Goal: Transaction & Acquisition: Purchase product/service

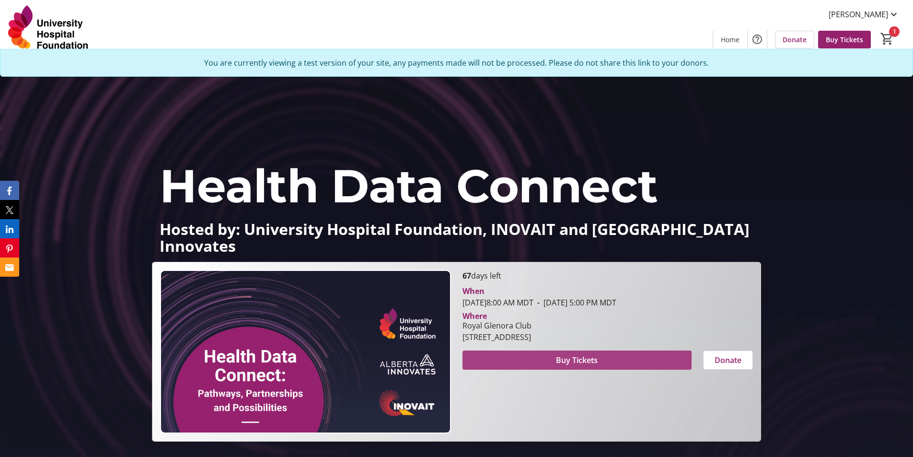
click at [551, 364] on span at bounding box center [577, 360] width 229 height 23
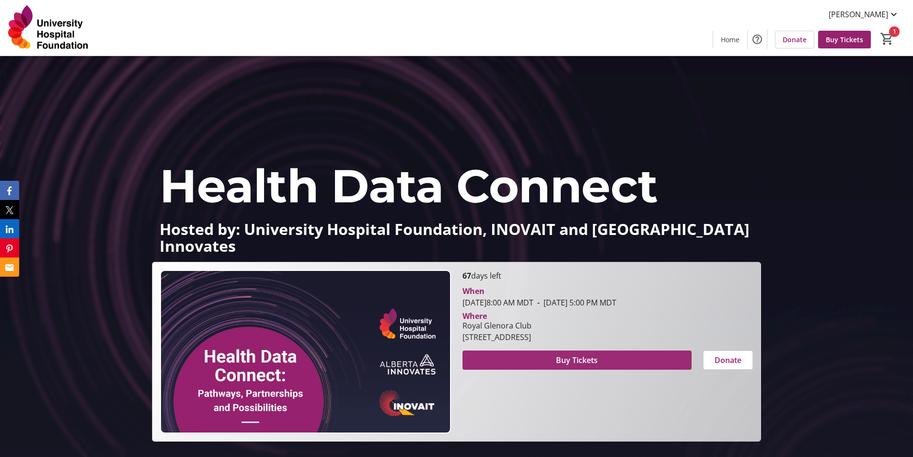
click at [599, 359] on span at bounding box center [577, 360] width 229 height 23
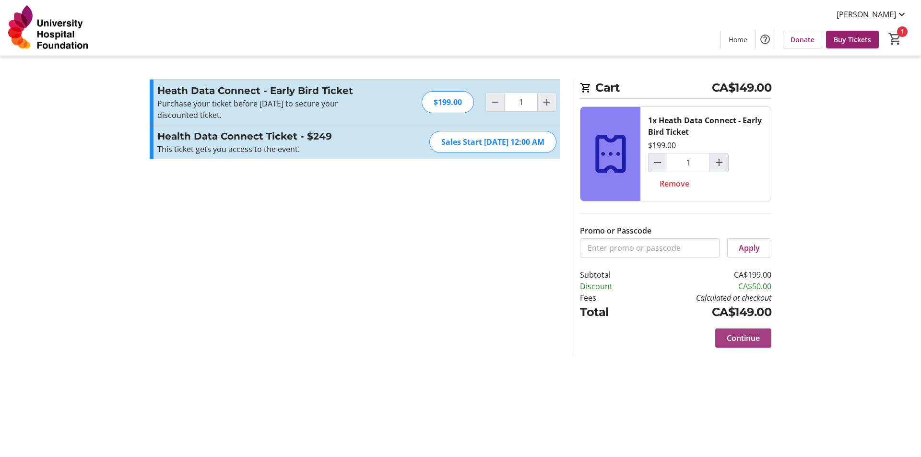
click at [740, 341] on span "Continue" at bounding box center [742, 338] width 33 height 12
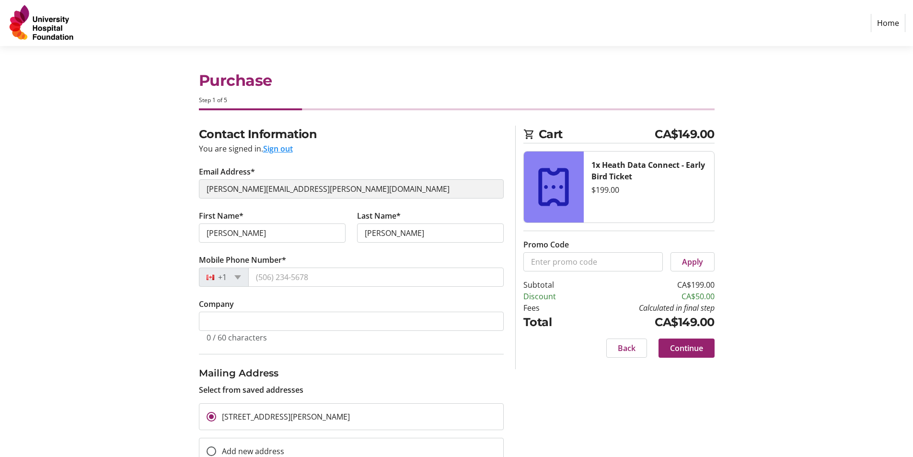
click at [600, 355] on div "Back Continue" at bounding box center [619, 347] width 191 height 19
click at [614, 352] on span at bounding box center [627, 348] width 40 height 23
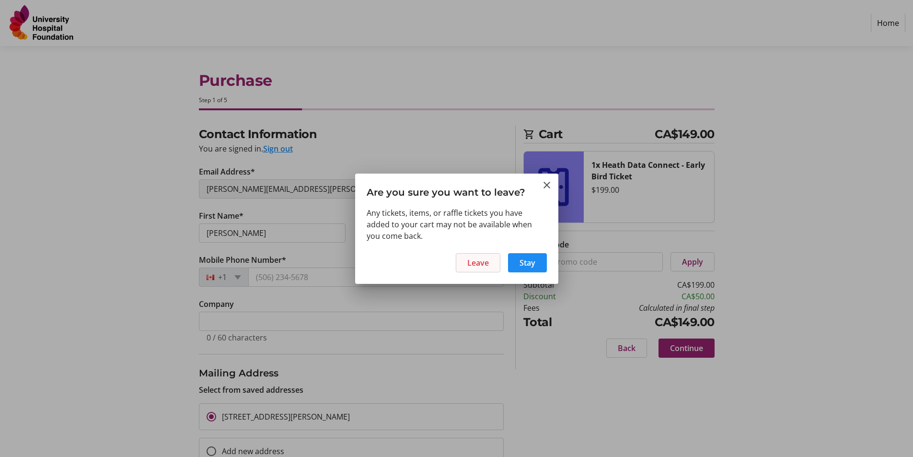
click at [476, 262] on span "Leave" at bounding box center [478, 263] width 22 height 12
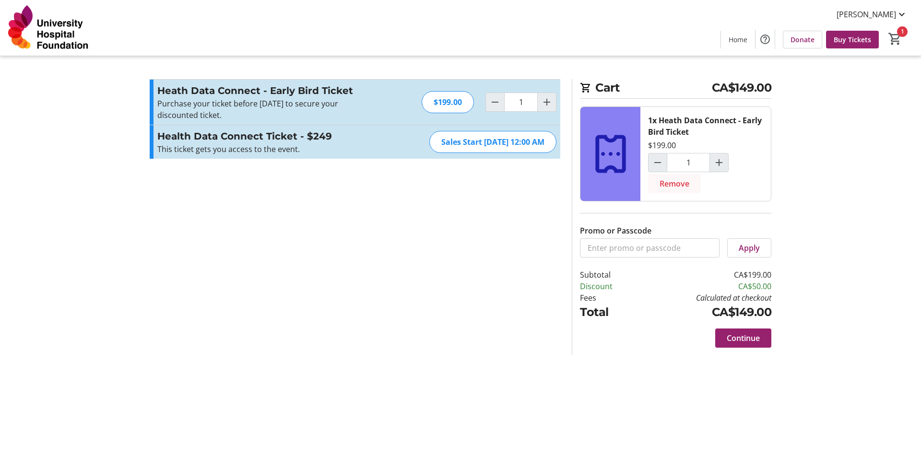
click at [674, 190] on span at bounding box center [674, 183] width 53 height 23
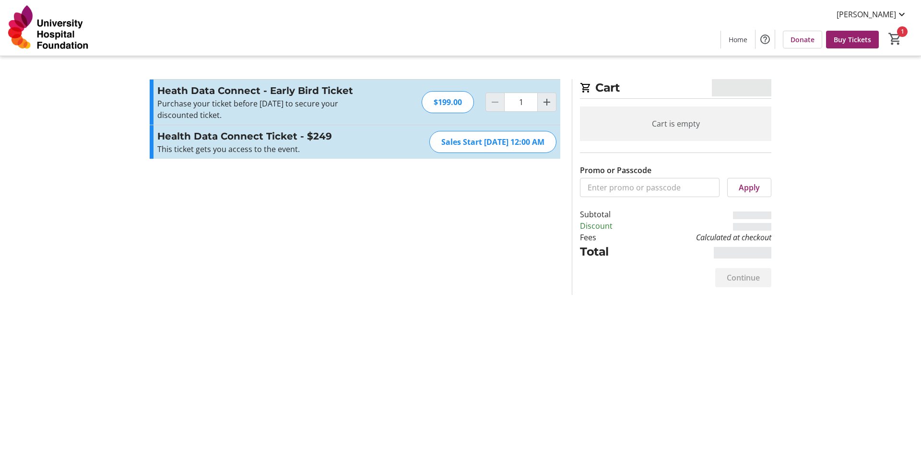
type input "0"
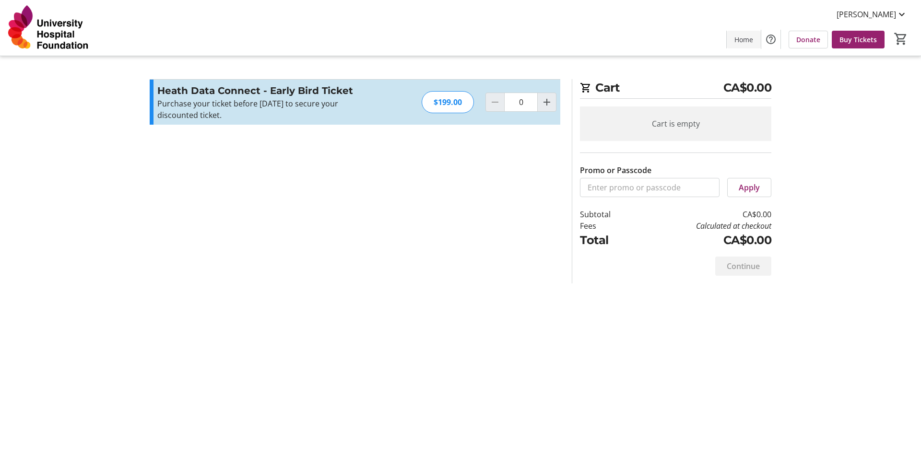
click at [734, 44] on span at bounding box center [743, 39] width 34 height 23
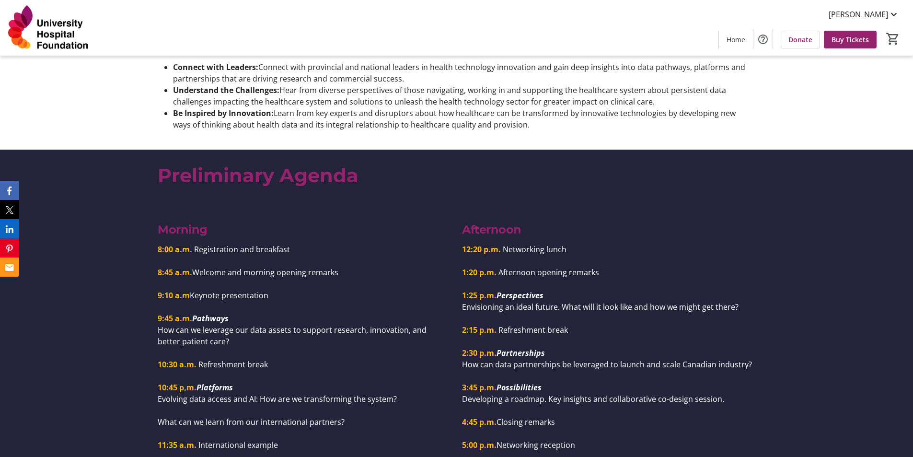
scroll to position [863, 0]
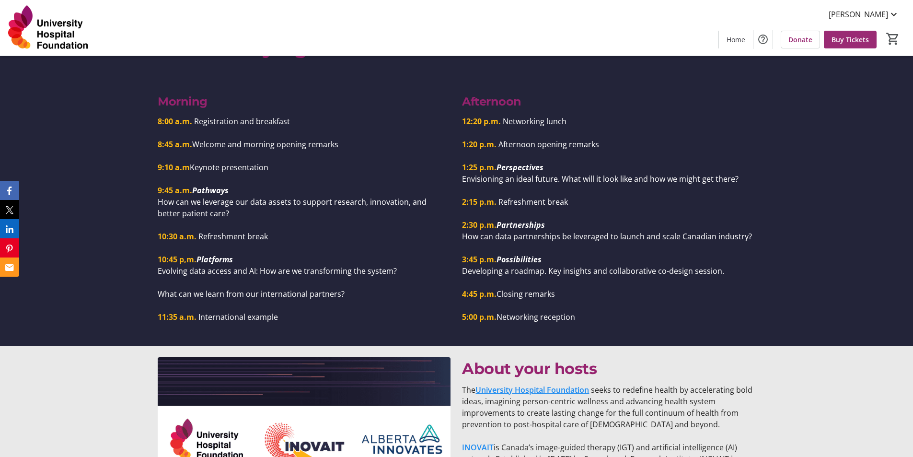
click at [860, 40] on span "Buy Tickets" at bounding box center [850, 40] width 37 height 10
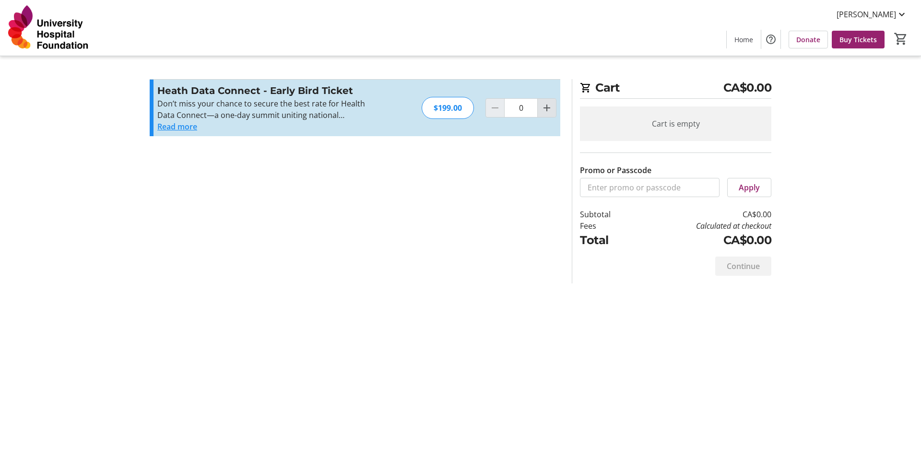
click at [546, 110] on mat-icon "Increment by one" at bounding box center [547, 108] width 12 height 12
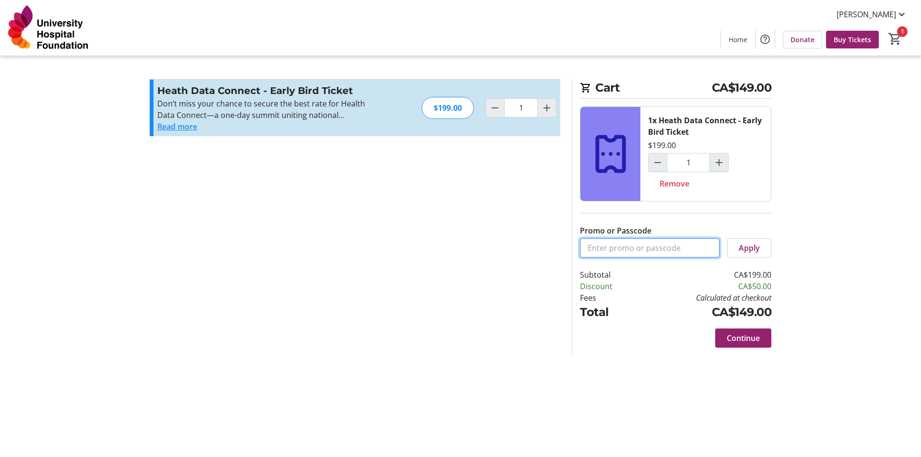
click at [669, 254] on input "Promo or Passcode" at bounding box center [650, 247] width 140 height 19
click at [746, 253] on span "Apply" at bounding box center [748, 248] width 21 height 12
click at [891, 38] on mat-icon "1" at bounding box center [894, 39] width 14 height 14
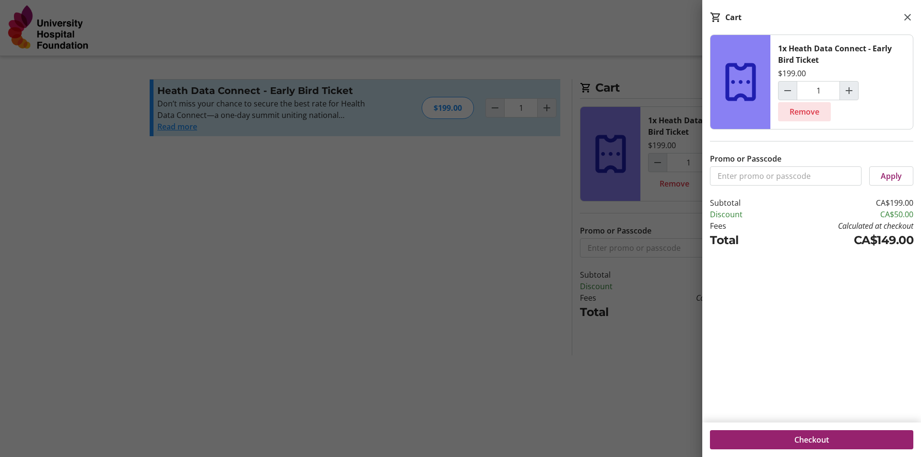
click at [792, 116] on span "Remove" at bounding box center [804, 112] width 30 height 12
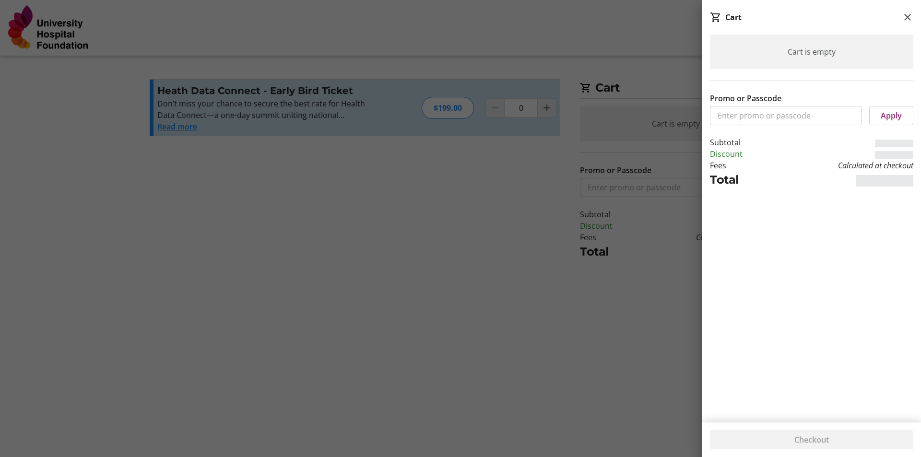
click at [631, 301] on div at bounding box center [460, 228] width 921 height 457
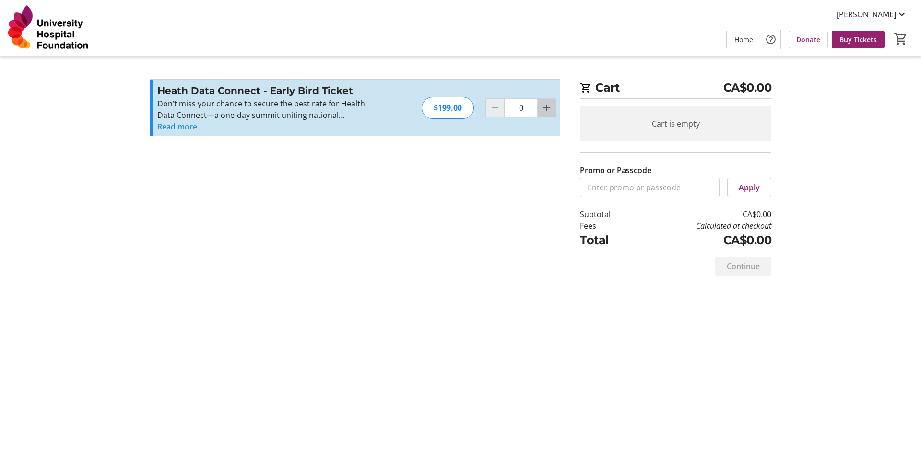
click at [546, 110] on mat-icon "Increment by one" at bounding box center [547, 108] width 12 height 12
type input "1"
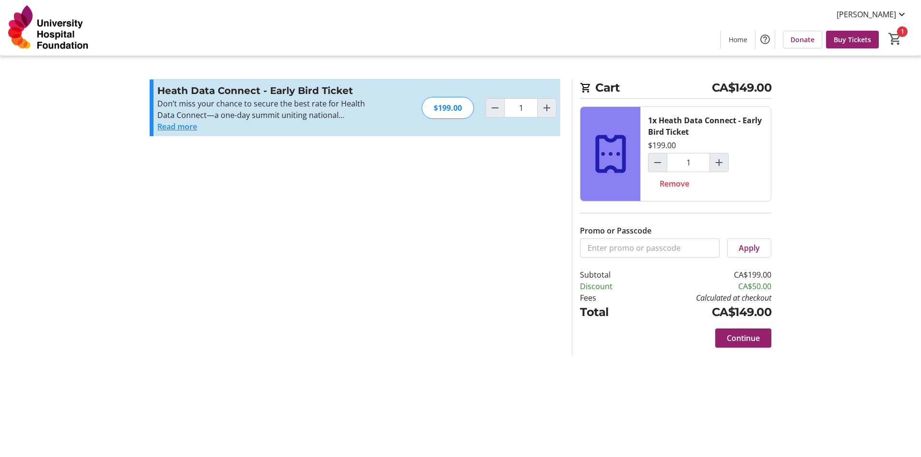
click at [686, 334] on div "Continue" at bounding box center [675, 338] width 191 height 35
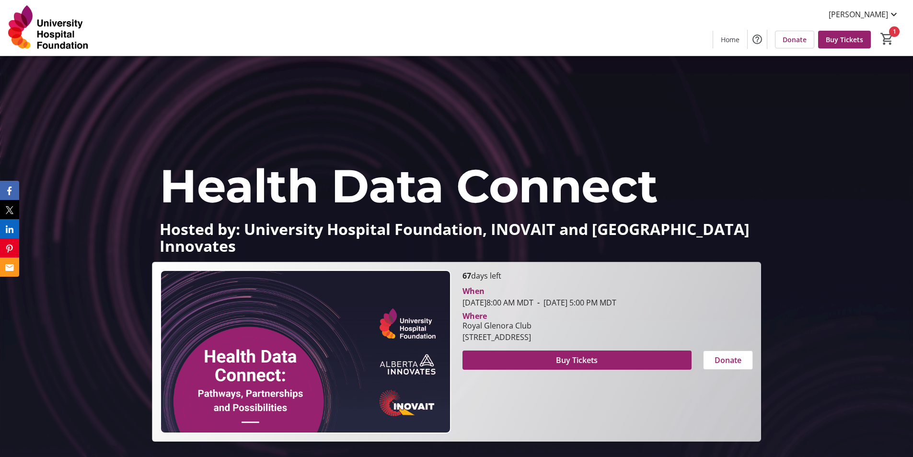
click at [890, 50] on div "Home Donate Buy Tickets 1" at bounding box center [810, 39] width 195 height 25
click at [888, 43] on mat-icon "1" at bounding box center [887, 39] width 14 height 14
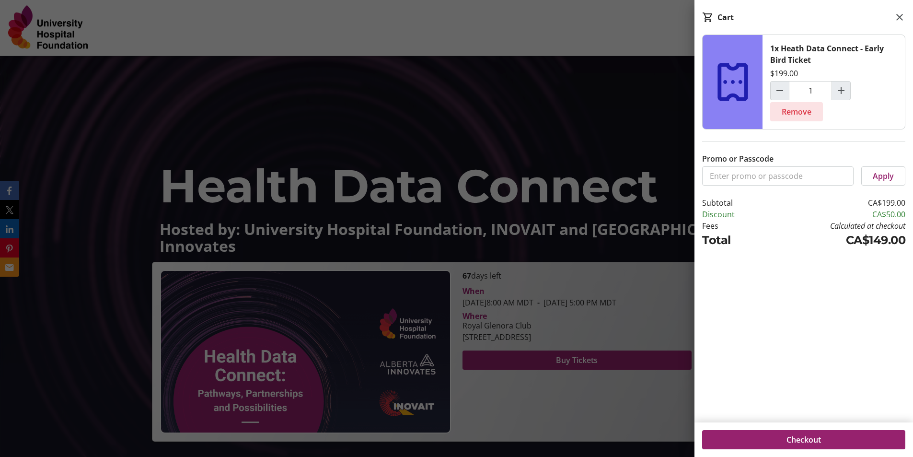
click at [806, 111] on span "Remove" at bounding box center [797, 112] width 30 height 12
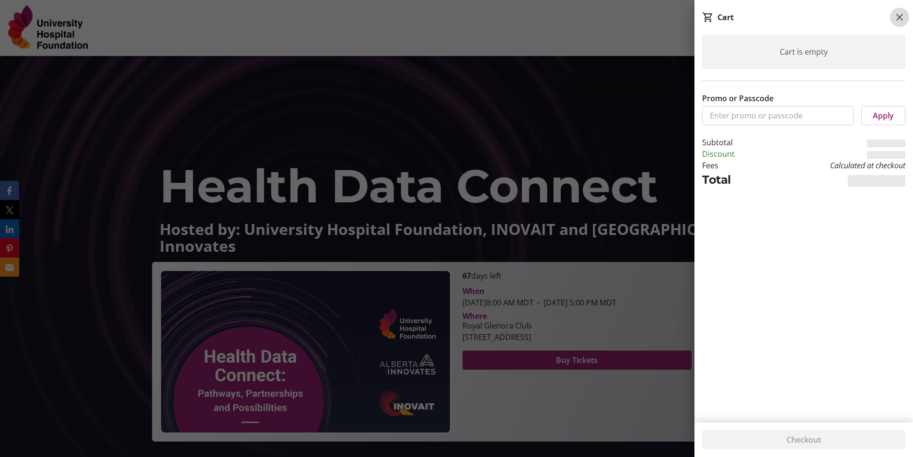
click at [902, 13] on mat-icon at bounding box center [900, 18] width 12 height 12
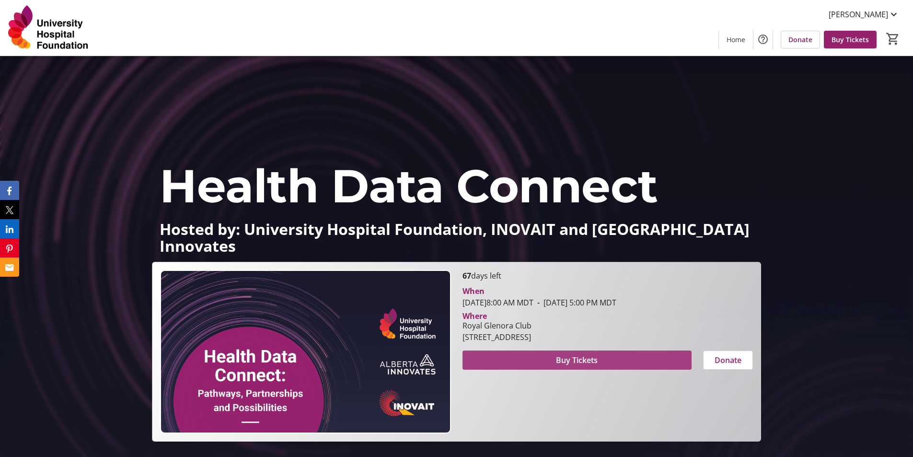
click at [554, 359] on span at bounding box center [577, 360] width 229 height 23
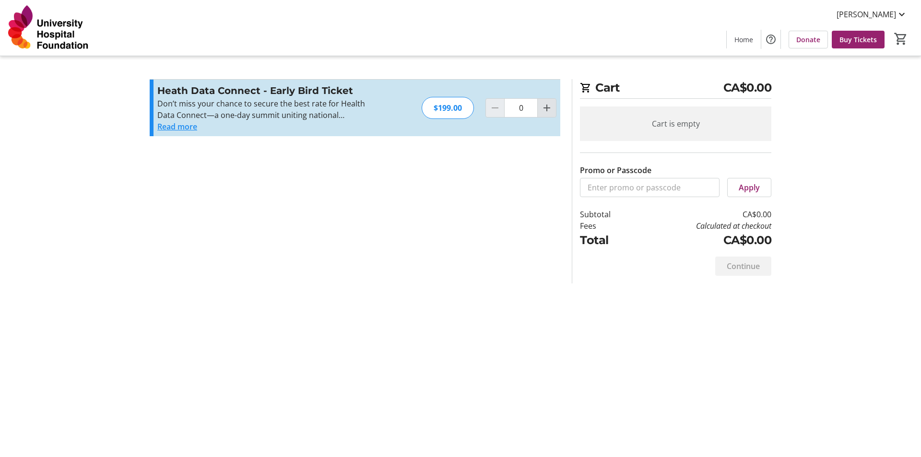
click at [540, 111] on span "Increment by one" at bounding box center [546, 108] width 18 height 18
type input "1"
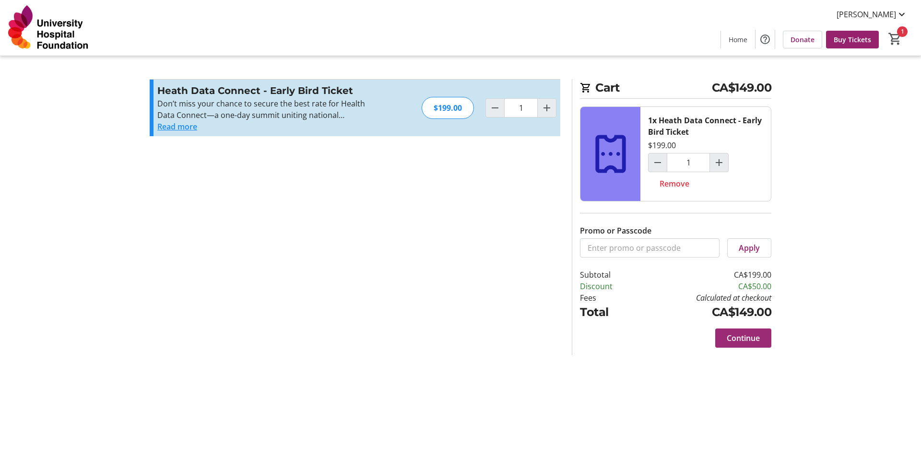
click at [745, 337] on span "Continue" at bounding box center [742, 338] width 33 height 12
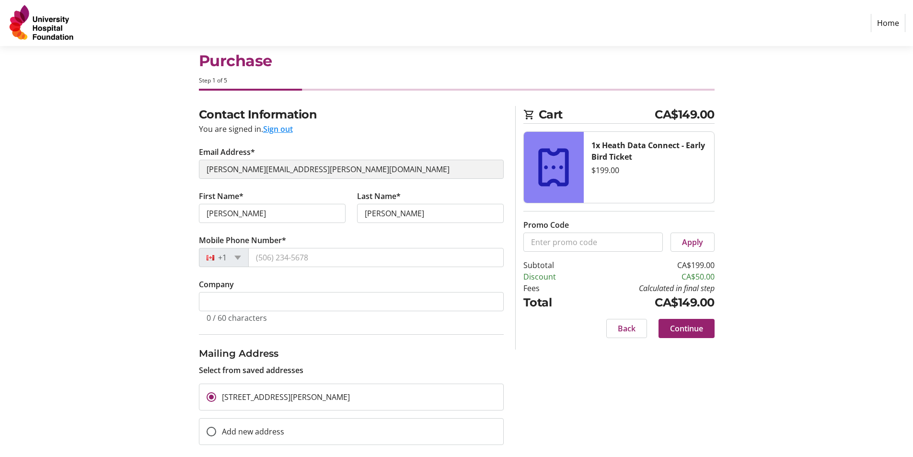
scroll to position [31, 0]
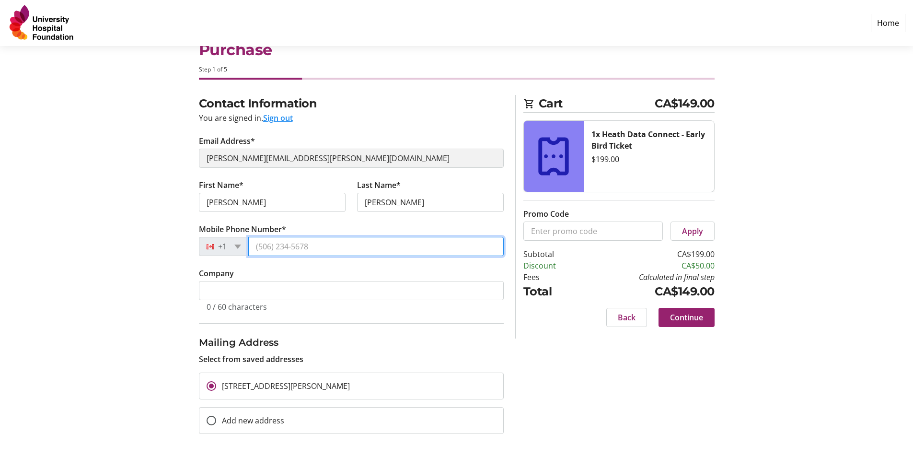
click at [312, 245] on input "Mobile Phone Number*" at bounding box center [376, 246] width 256 height 19
type input "(587) 710-4332"
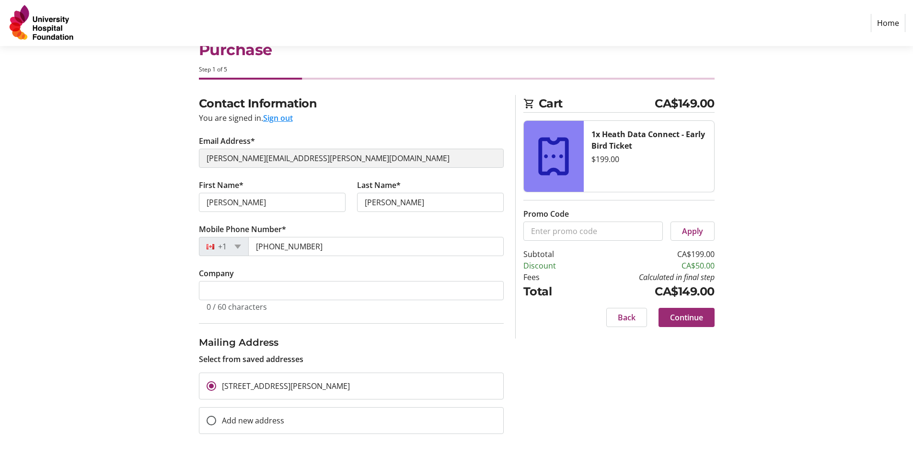
click at [699, 318] on span "Continue" at bounding box center [686, 318] width 33 height 12
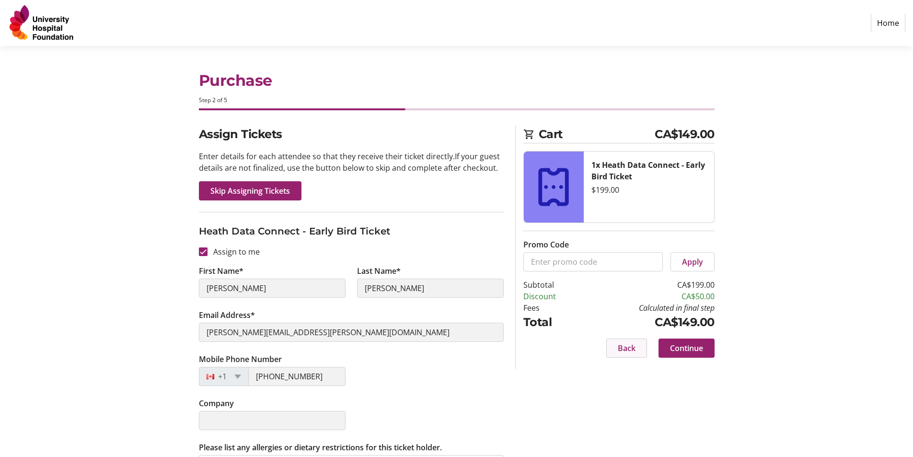
click at [624, 347] on span "Back" at bounding box center [627, 348] width 18 height 12
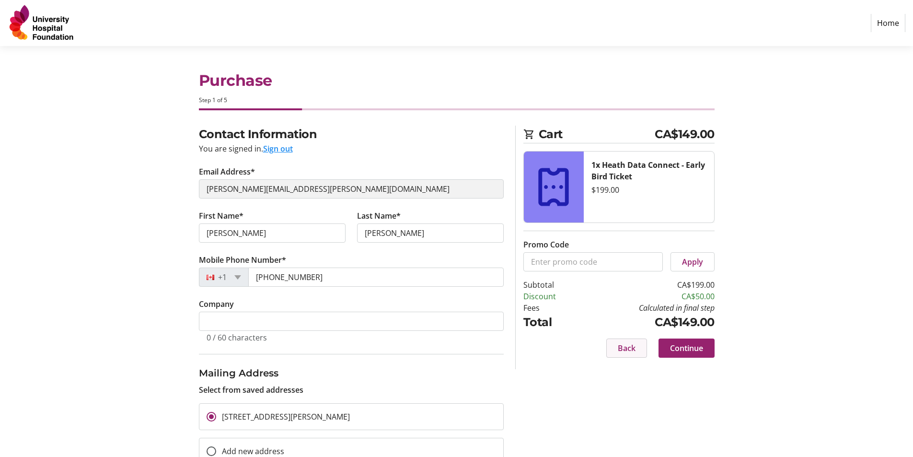
click at [631, 352] on span "Back" at bounding box center [627, 348] width 18 height 12
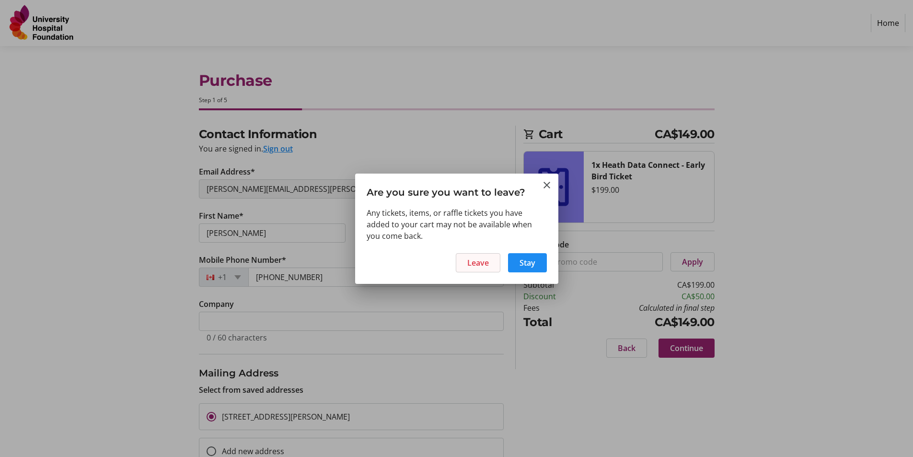
click at [489, 264] on span "Leave" at bounding box center [478, 263] width 22 height 12
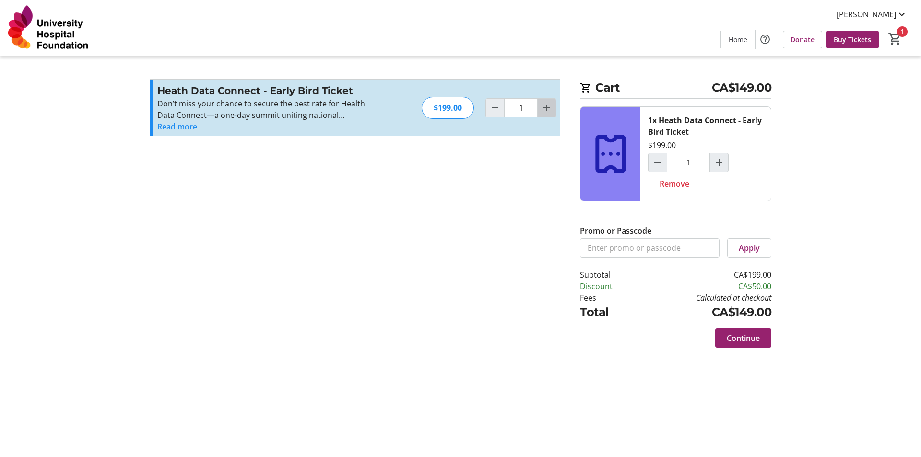
click at [550, 108] on mat-icon "Increment by one" at bounding box center [547, 108] width 12 height 12
type input "2"
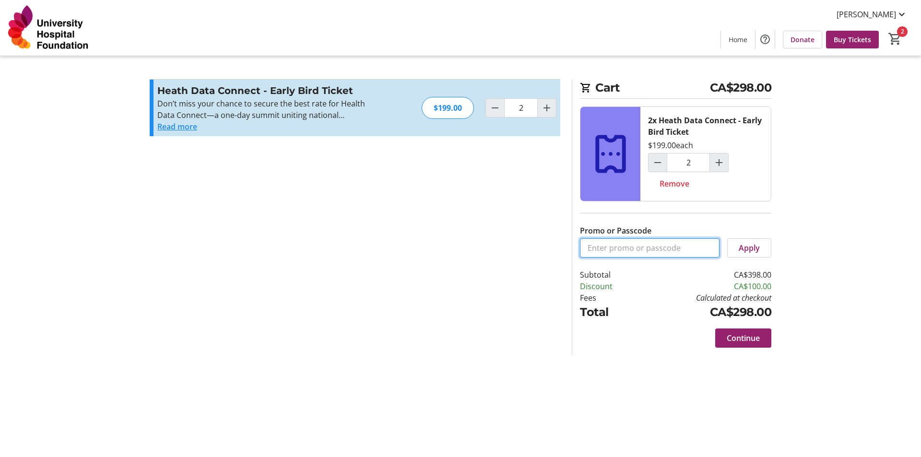
click at [597, 249] on input "Promo or Passcode" at bounding box center [650, 247] width 140 height 19
type input "wake"
click at [761, 250] on span at bounding box center [748, 247] width 43 height 23
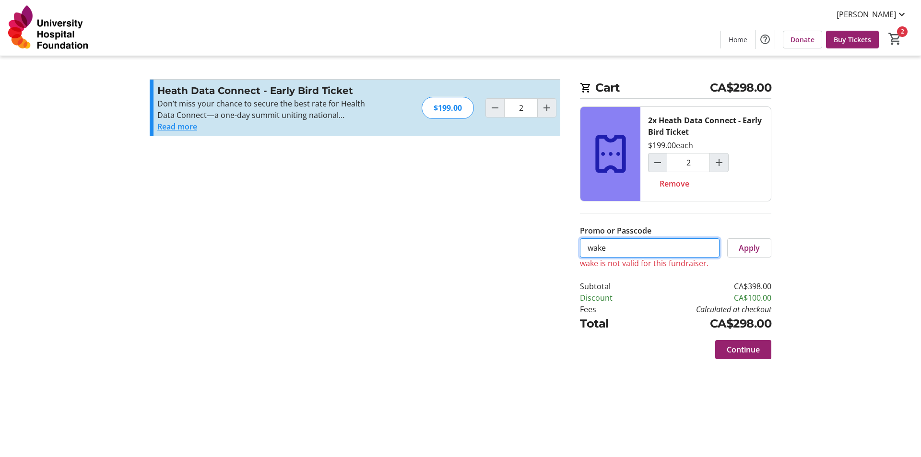
click at [623, 246] on input "wake" at bounding box center [650, 247] width 140 height 19
drag, startPoint x: 627, startPoint y: 248, endPoint x: 559, endPoint y: 244, distance: 67.3
click at [561, 245] on div "Promo or Passcode Apply wake is not valid for this fundraiser. Heath Data Conne…" at bounding box center [460, 223] width 633 height 288
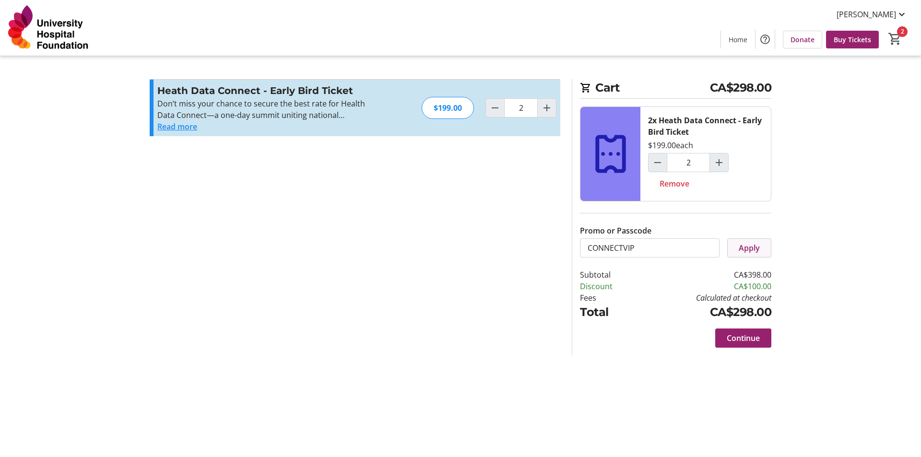
click at [752, 243] on span "Apply" at bounding box center [748, 248] width 21 height 12
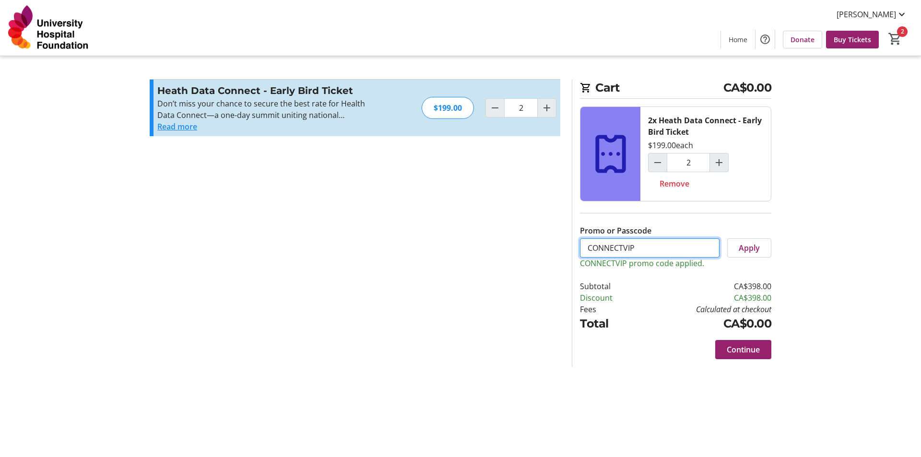
click at [641, 248] on input "CONNECTVIP" at bounding box center [650, 247] width 140 height 19
drag, startPoint x: 655, startPoint y: 248, endPoint x: 570, endPoint y: 245, distance: 85.9
click at [570, 245] on section "Cart CA$0.00 2x Heath Data Connect - Early Bird Ticket $199.00 each 2 Remove Pr…" at bounding box center [671, 223] width 211 height 288
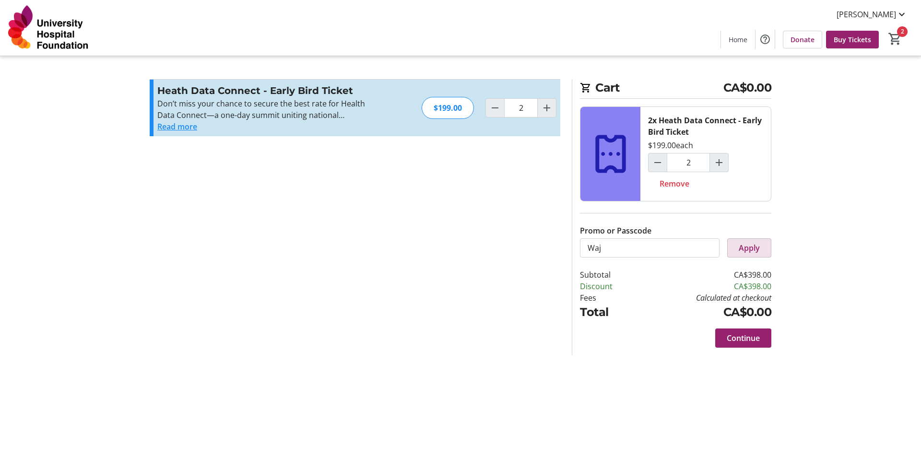
click at [761, 249] on span at bounding box center [748, 247] width 43 height 23
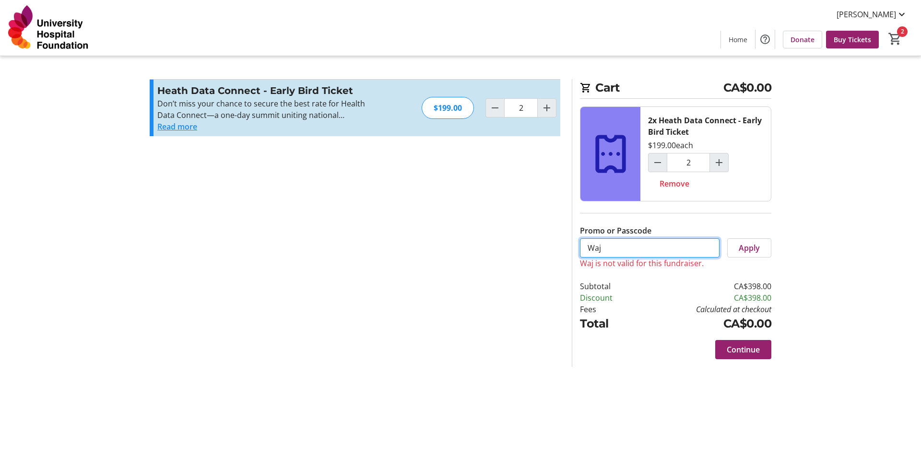
drag, startPoint x: 615, startPoint y: 248, endPoint x: 610, endPoint y: 247, distance: 5.3
click at [613, 248] on input "Waj" at bounding box center [650, 247] width 140 height 19
drag, startPoint x: 607, startPoint y: 246, endPoint x: 548, endPoint y: 238, distance: 60.5
click at [549, 238] on div "Promo or Passcode Apply Waj is not valid for this fundraiser. Heath Data Connec…" at bounding box center [460, 223] width 633 height 288
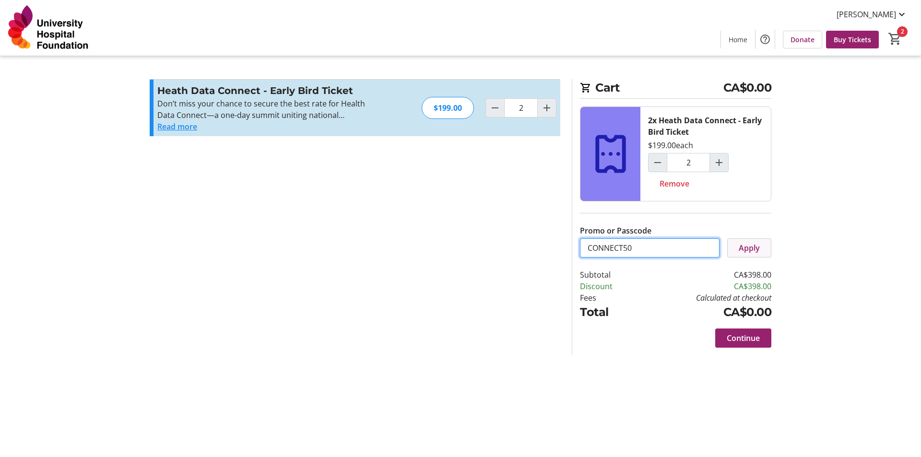
type input "CONNECT50"
click at [737, 245] on span at bounding box center [748, 247] width 43 height 23
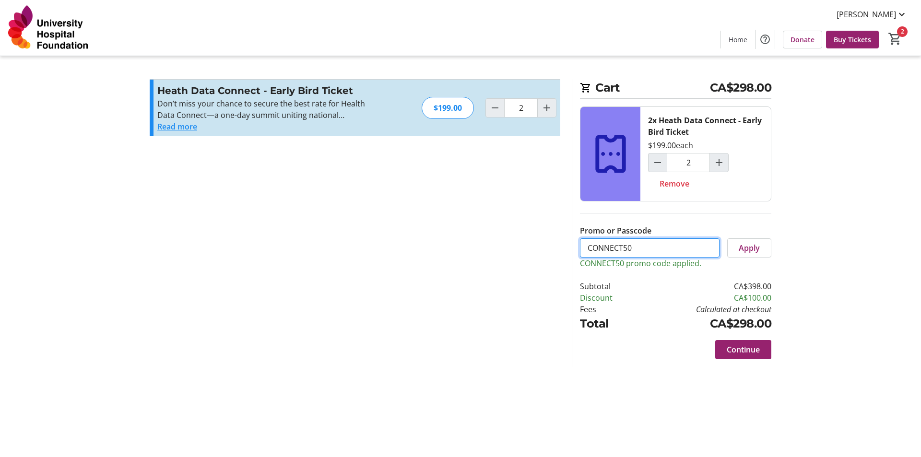
click at [661, 250] on input "CONNECT50" at bounding box center [650, 247] width 140 height 19
drag, startPoint x: 658, startPoint y: 250, endPoint x: 542, endPoint y: 254, distance: 116.1
click at [542, 254] on div "Promo or Passcode Apply CONNECT50 promo code applied. Heath Data Connect - Earl…" at bounding box center [460, 223] width 633 height 288
click at [734, 253] on span at bounding box center [748, 247] width 43 height 23
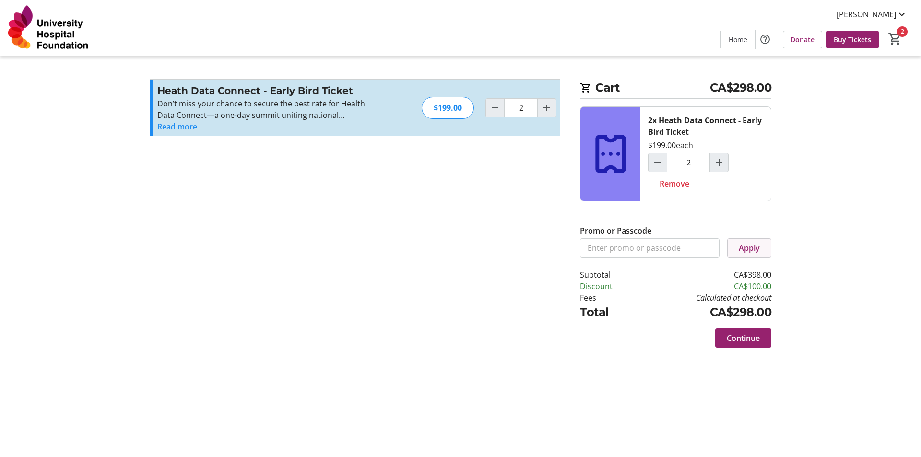
click at [745, 249] on span "Apply" at bounding box center [748, 248] width 21 height 12
click at [674, 186] on span "Remove" at bounding box center [674, 184] width 30 height 12
type input "0"
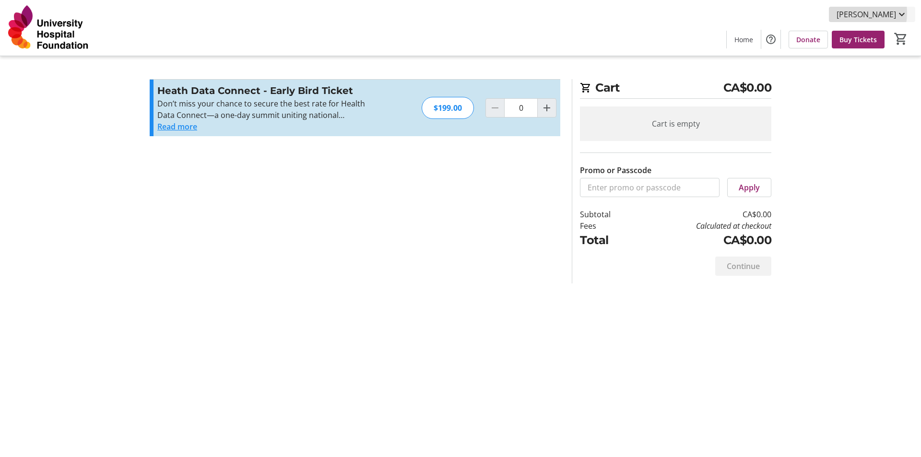
click at [854, 12] on span "[PERSON_NAME]" at bounding box center [865, 15] width 59 height 12
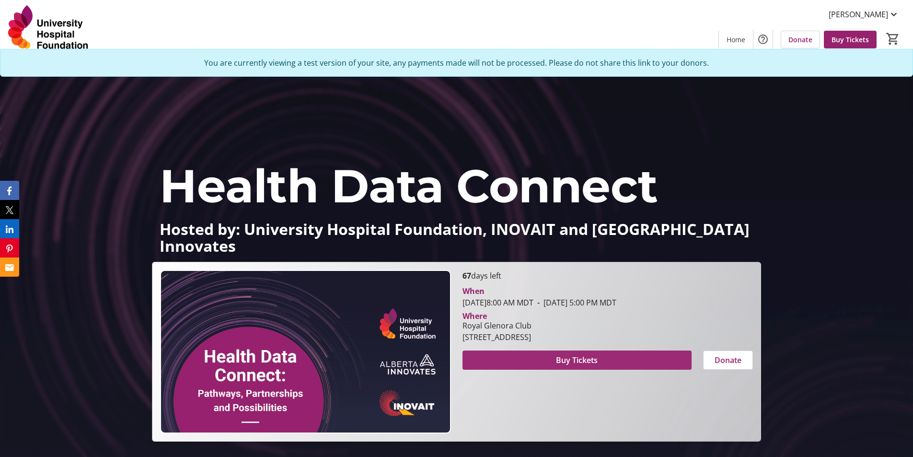
click at [612, 364] on span at bounding box center [577, 360] width 229 height 23
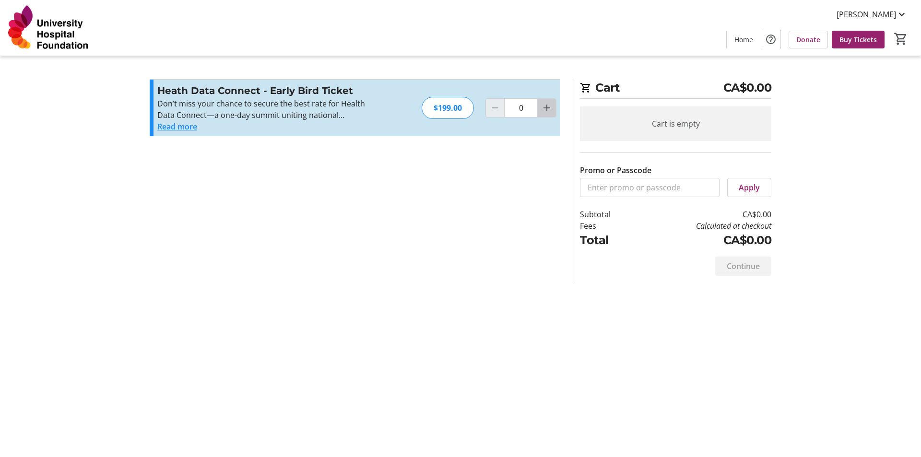
click at [546, 107] on mat-icon "Increment by one" at bounding box center [547, 108] width 12 height 12
type input "2"
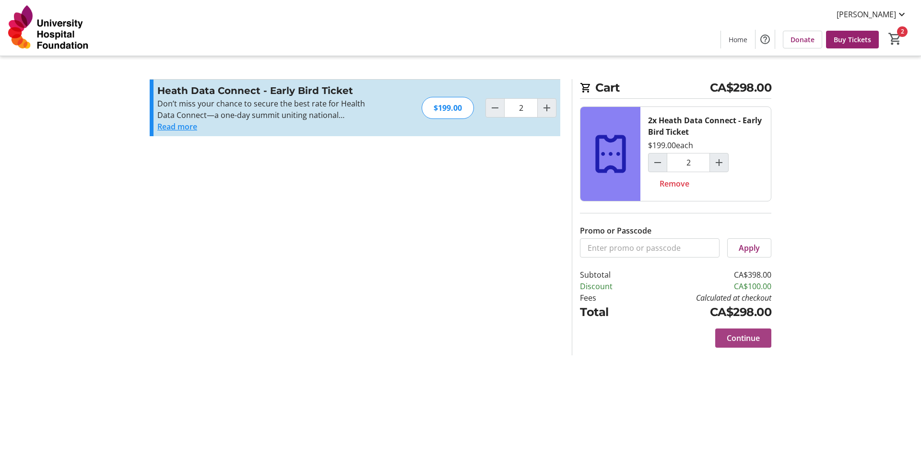
click at [745, 337] on span "Continue" at bounding box center [742, 338] width 33 height 12
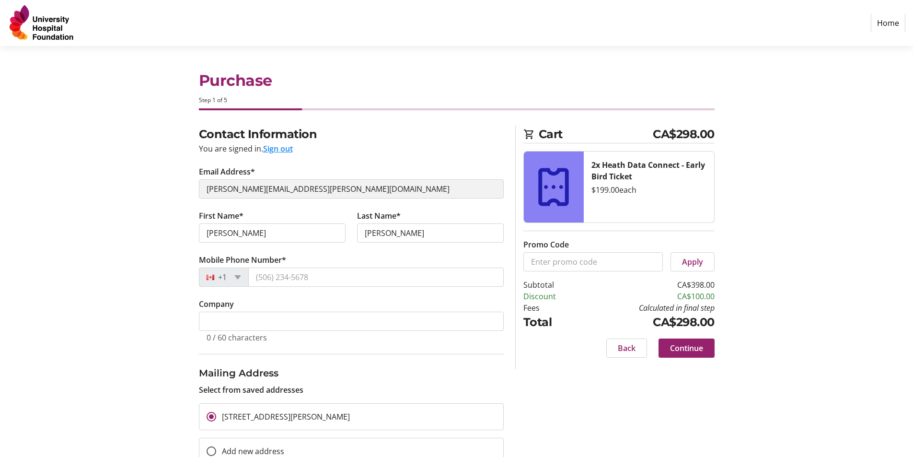
scroll to position [31, 0]
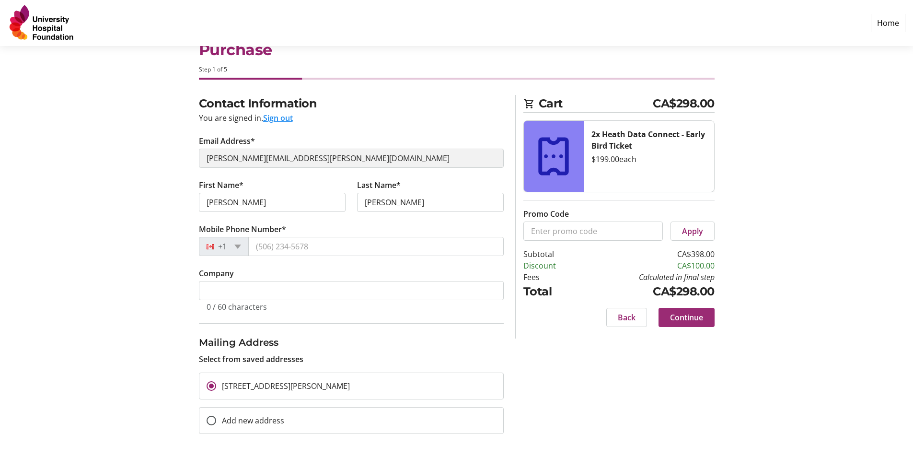
click at [697, 323] on span "Continue" at bounding box center [686, 318] width 33 height 12
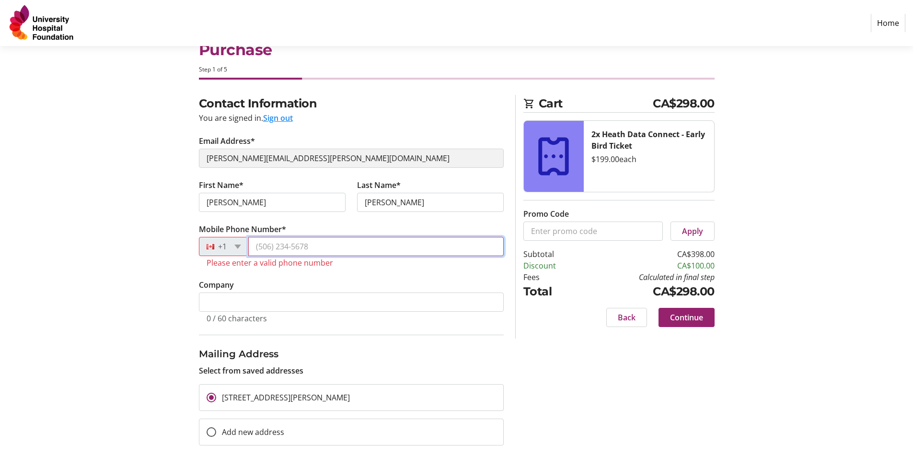
click at [301, 251] on input "Mobile Phone Number*" at bounding box center [376, 246] width 256 height 19
type input "[PHONE_NUMBER]"
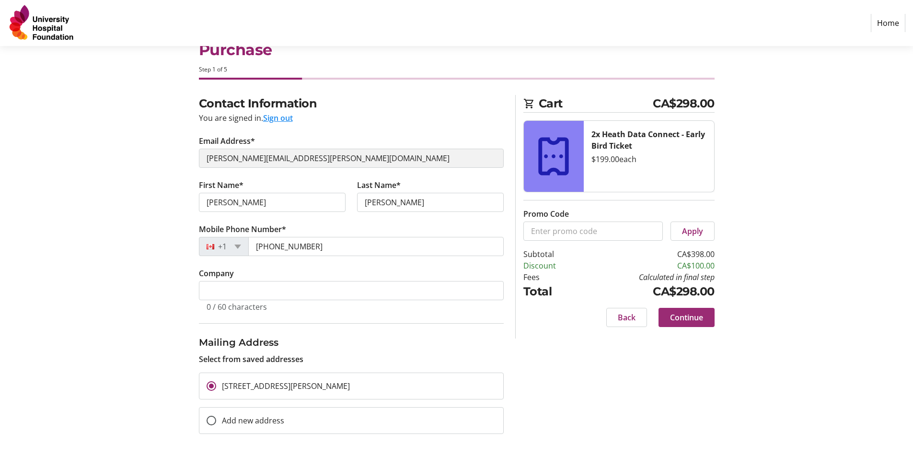
click at [680, 315] on span "Continue" at bounding box center [686, 318] width 33 height 12
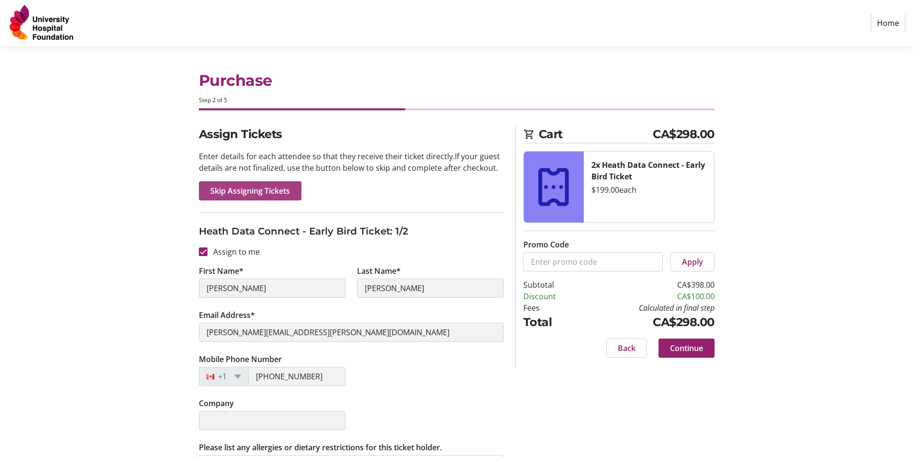
click at [264, 193] on span "Skip Assigning Tickets" at bounding box center [250, 191] width 80 height 12
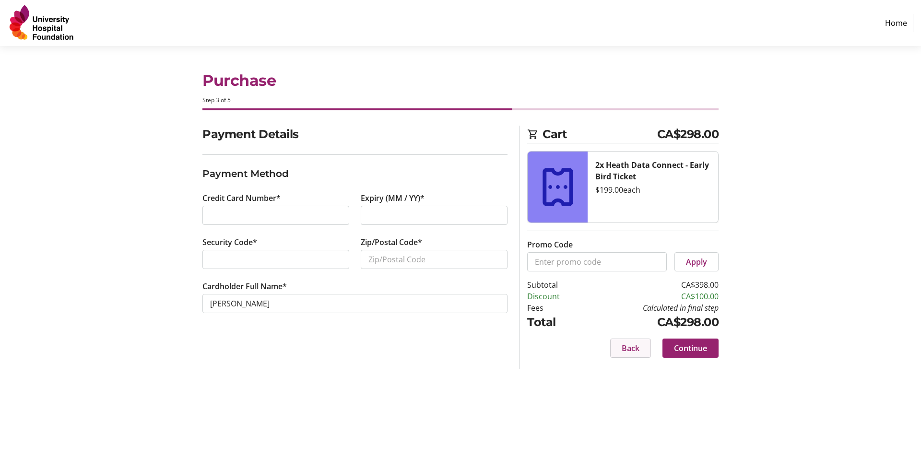
click at [635, 349] on span "Back" at bounding box center [630, 348] width 18 height 12
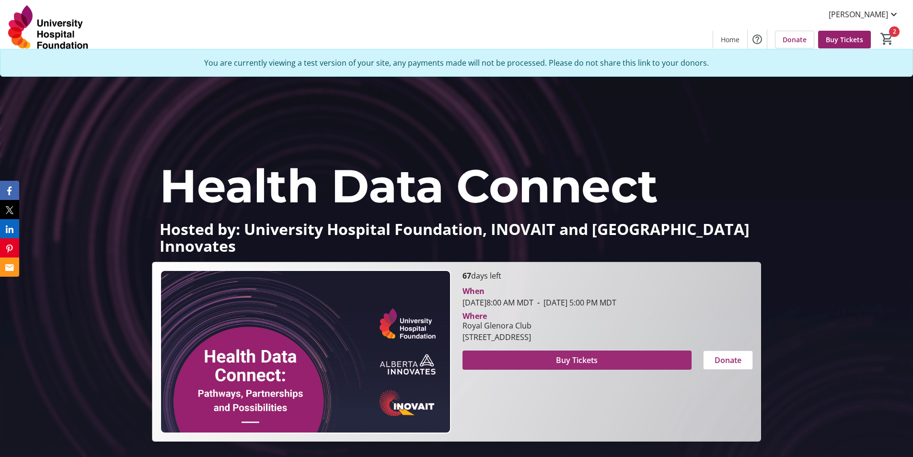
click at [603, 358] on span at bounding box center [577, 360] width 229 height 23
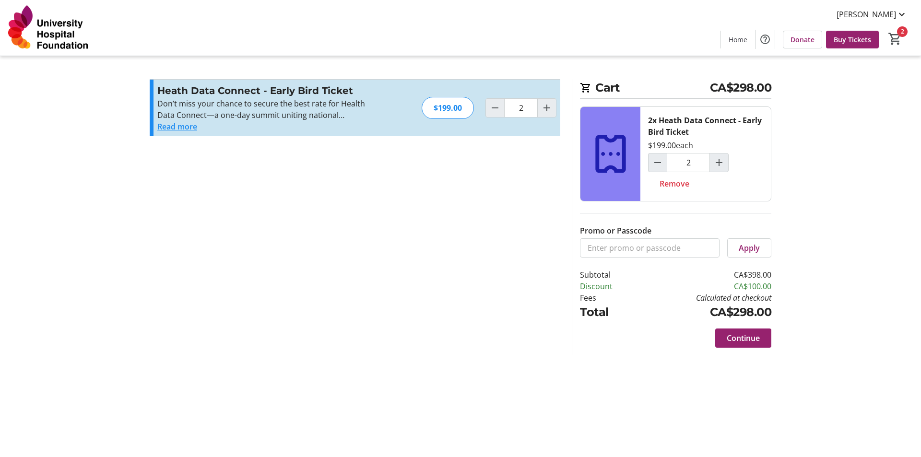
click at [183, 125] on button "Read more" at bounding box center [177, 127] width 40 height 12
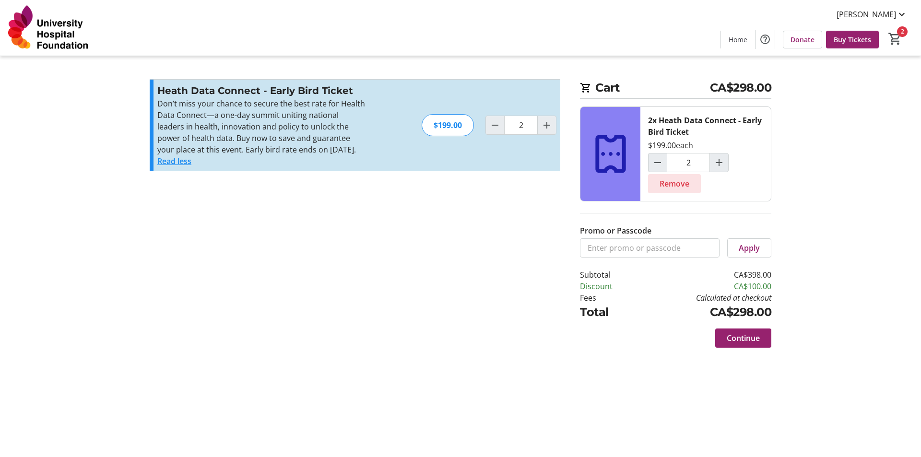
click at [674, 186] on span "Remove" at bounding box center [674, 184] width 30 height 12
type input "0"
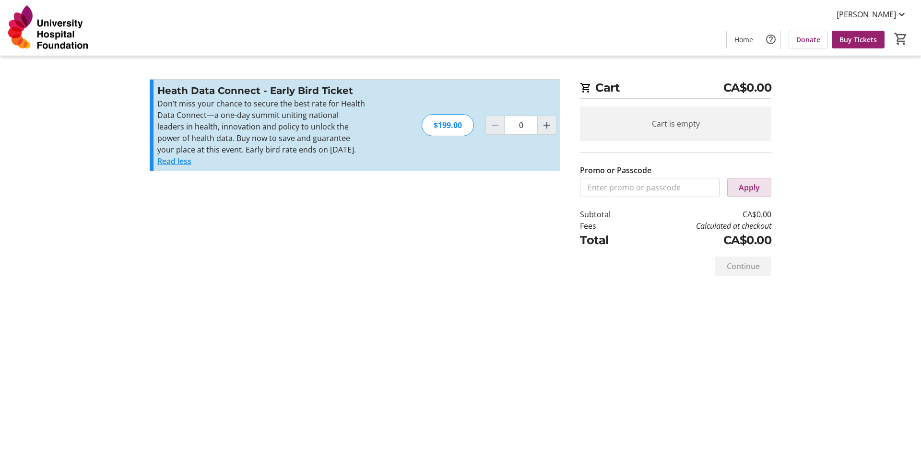
click at [738, 190] on span at bounding box center [748, 187] width 43 height 23
click at [613, 184] on input "Promo or Passcode" at bounding box center [650, 187] width 140 height 19
click at [578, 239] on div "Cart CA$0.00 Cart is empty Promo or Passcode Apply Subtotal CA$0.00 Fees Calcul…" at bounding box center [670, 181] width 199 height 204
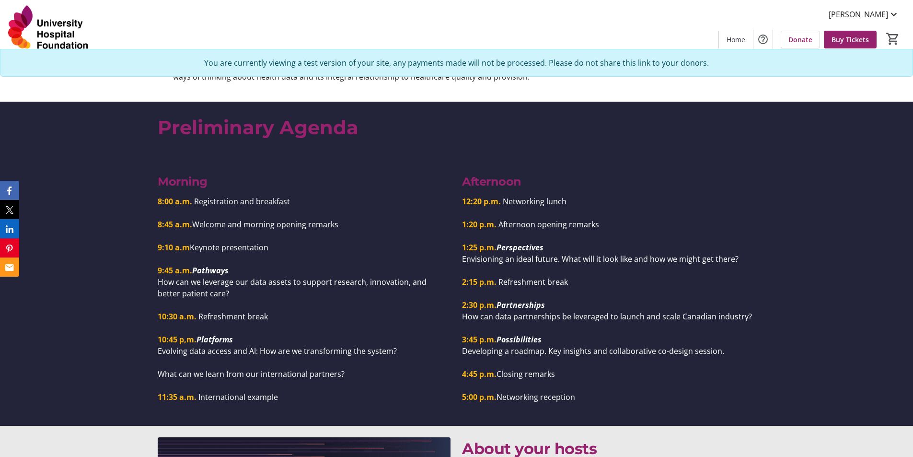
scroll to position [767, 0]
